Goal: Information Seeking & Learning: Learn about a topic

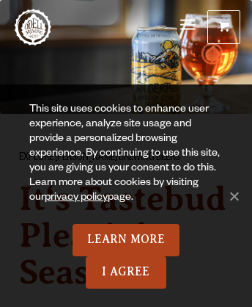
scroll to position [2526, 0]
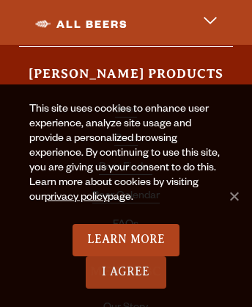
click at [126, 272] on link "I Agree" at bounding box center [126, 272] width 81 height 32
